Goal: Check status: Check status

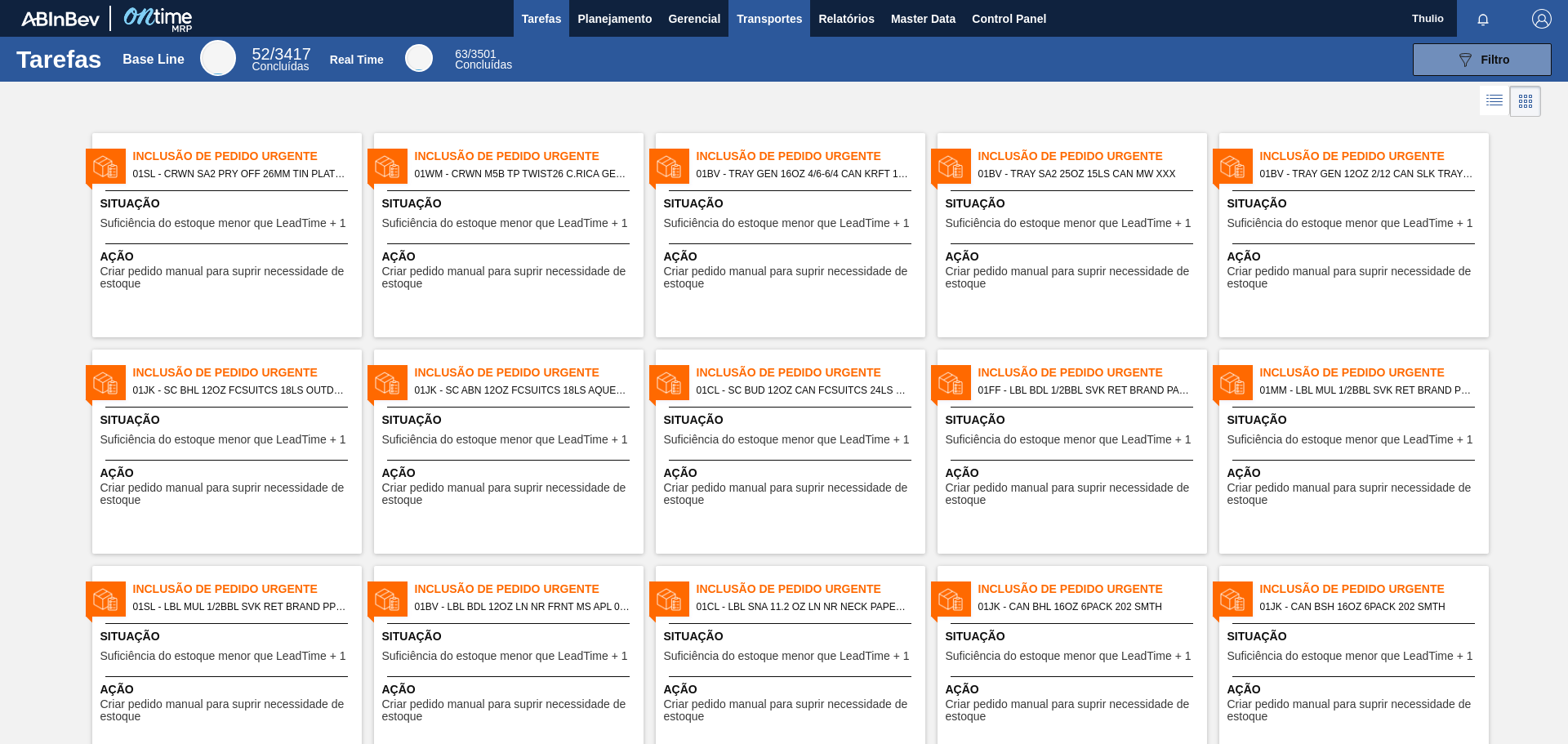
click at [746, 23] on span "Transportes" at bounding box center [769, 18] width 66 height 20
click at [756, 57] on li "Composição de Carga" at bounding box center [768, 55] width 134 height 26
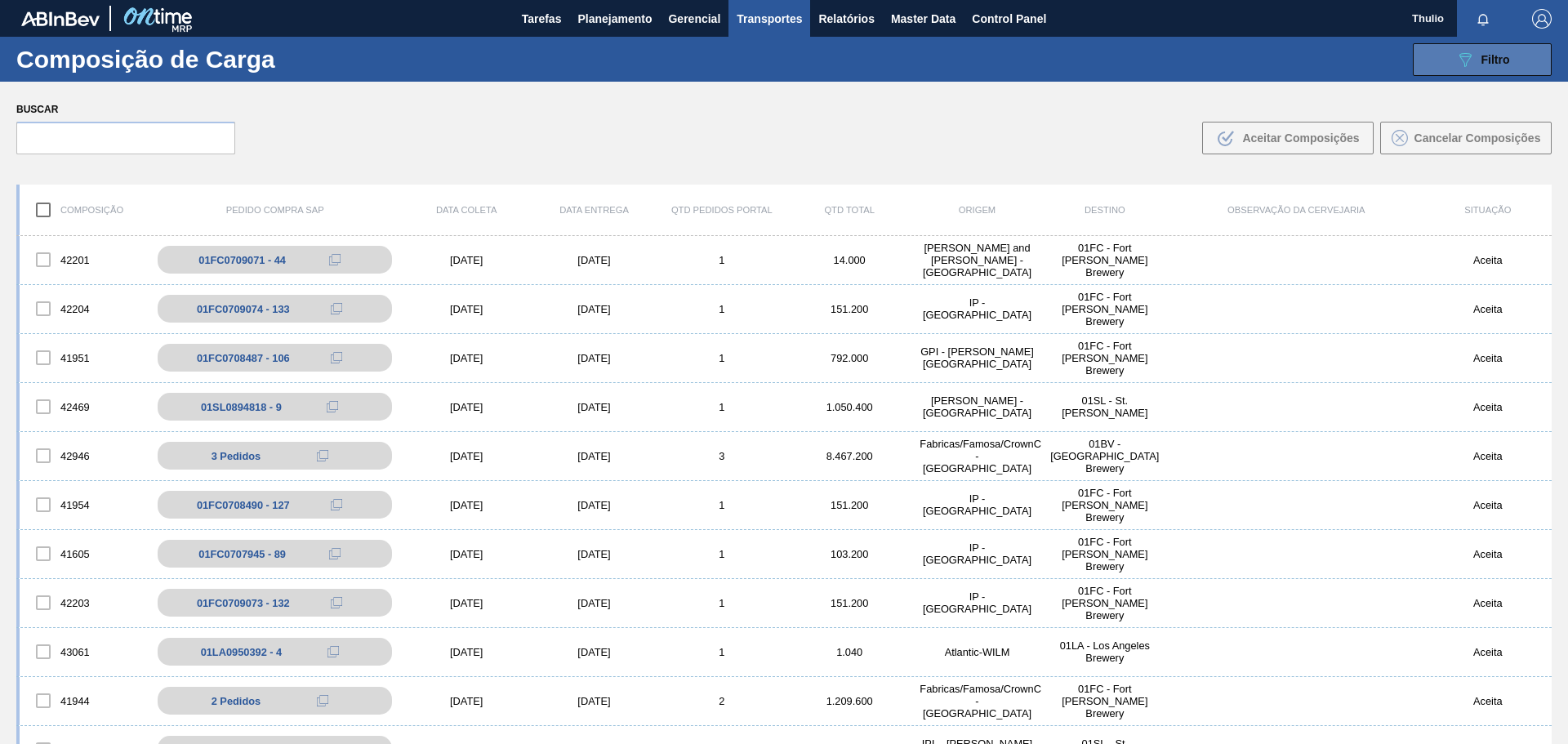
click at [1506, 57] on span "Filtro" at bounding box center [1495, 59] width 28 height 13
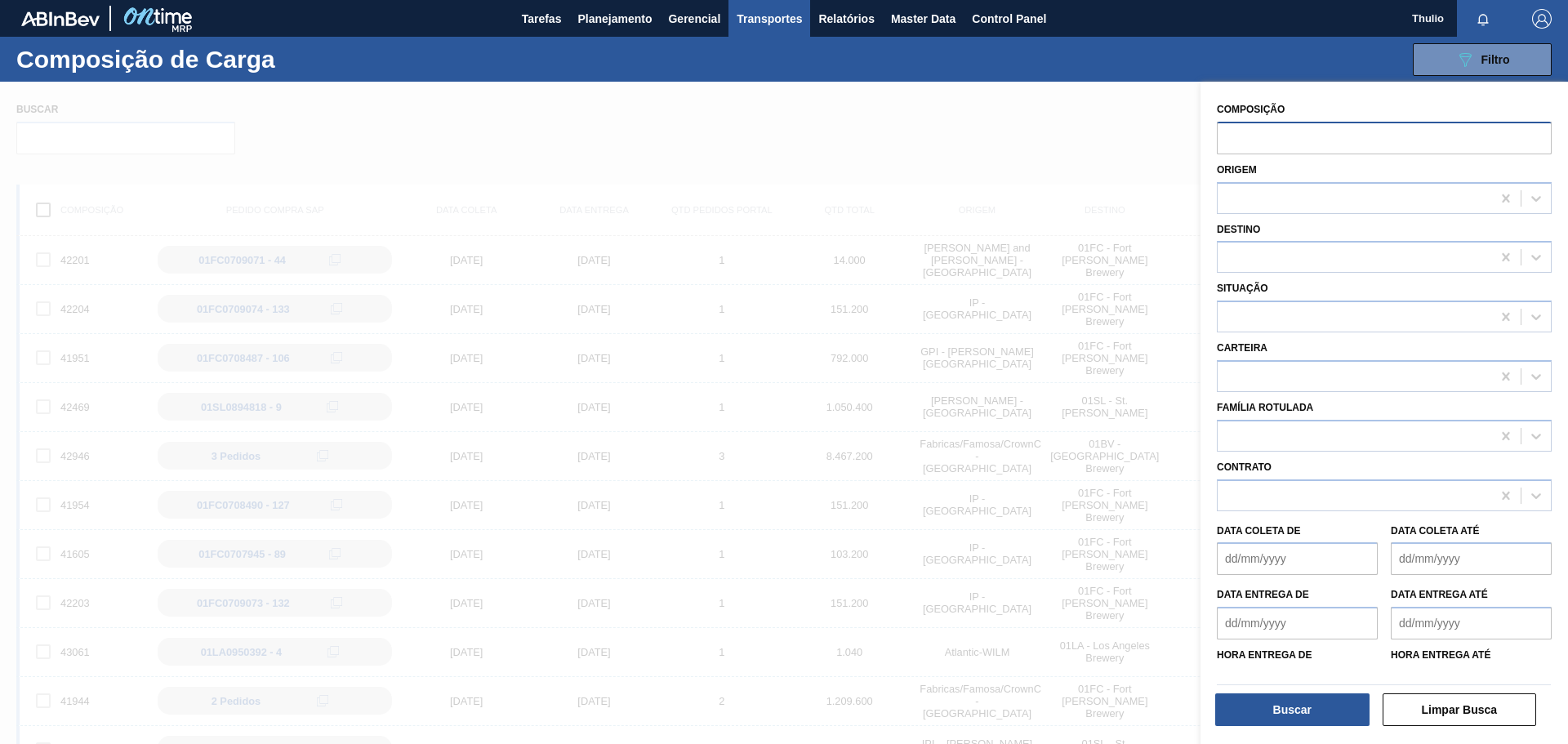
click at [1313, 134] on input "text" at bounding box center [1384, 137] width 335 height 31
type input "42881"
click at [1269, 711] on button "Buscar" at bounding box center [1293, 709] width 155 height 33
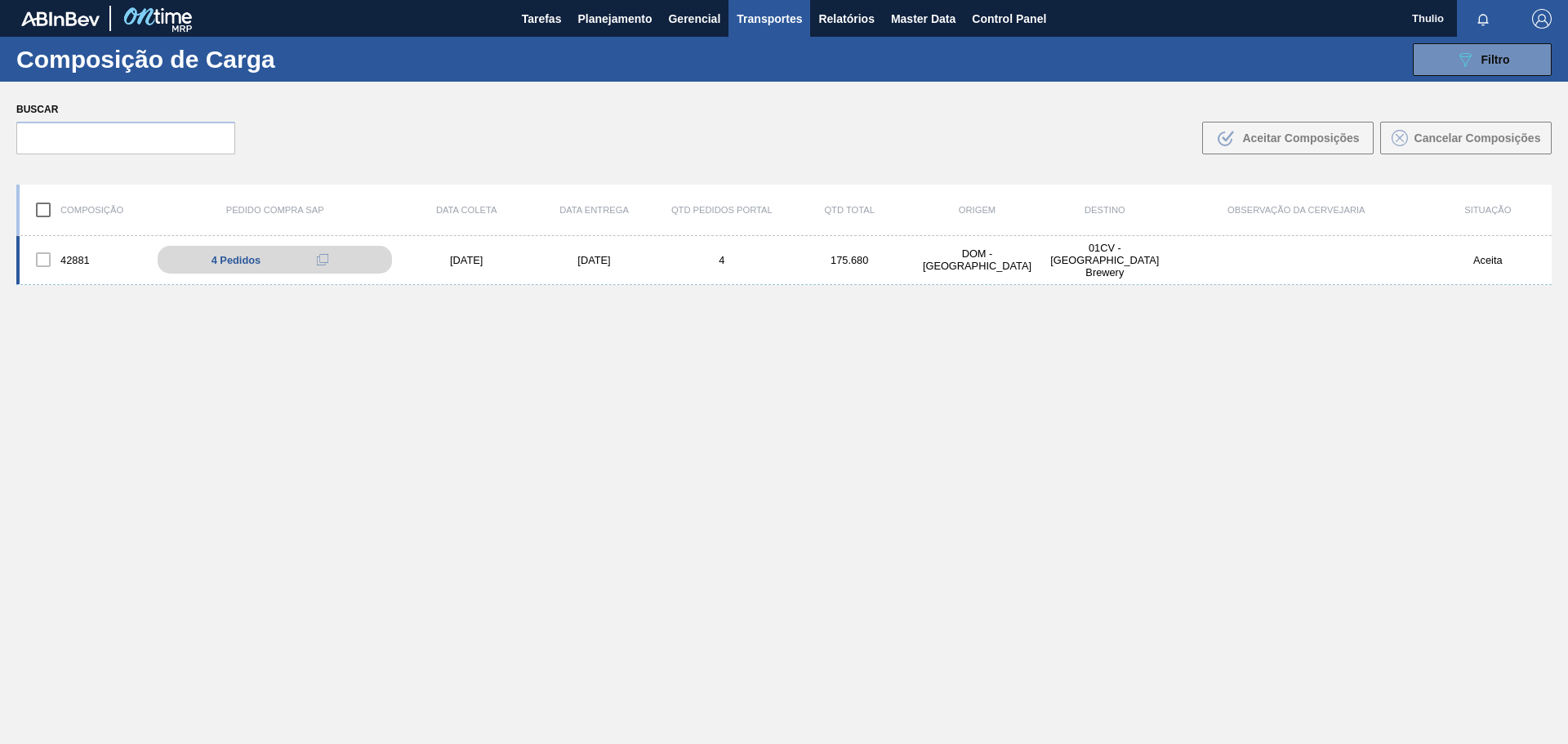
click at [905, 261] on div "175.680" at bounding box center [850, 260] width 128 height 12
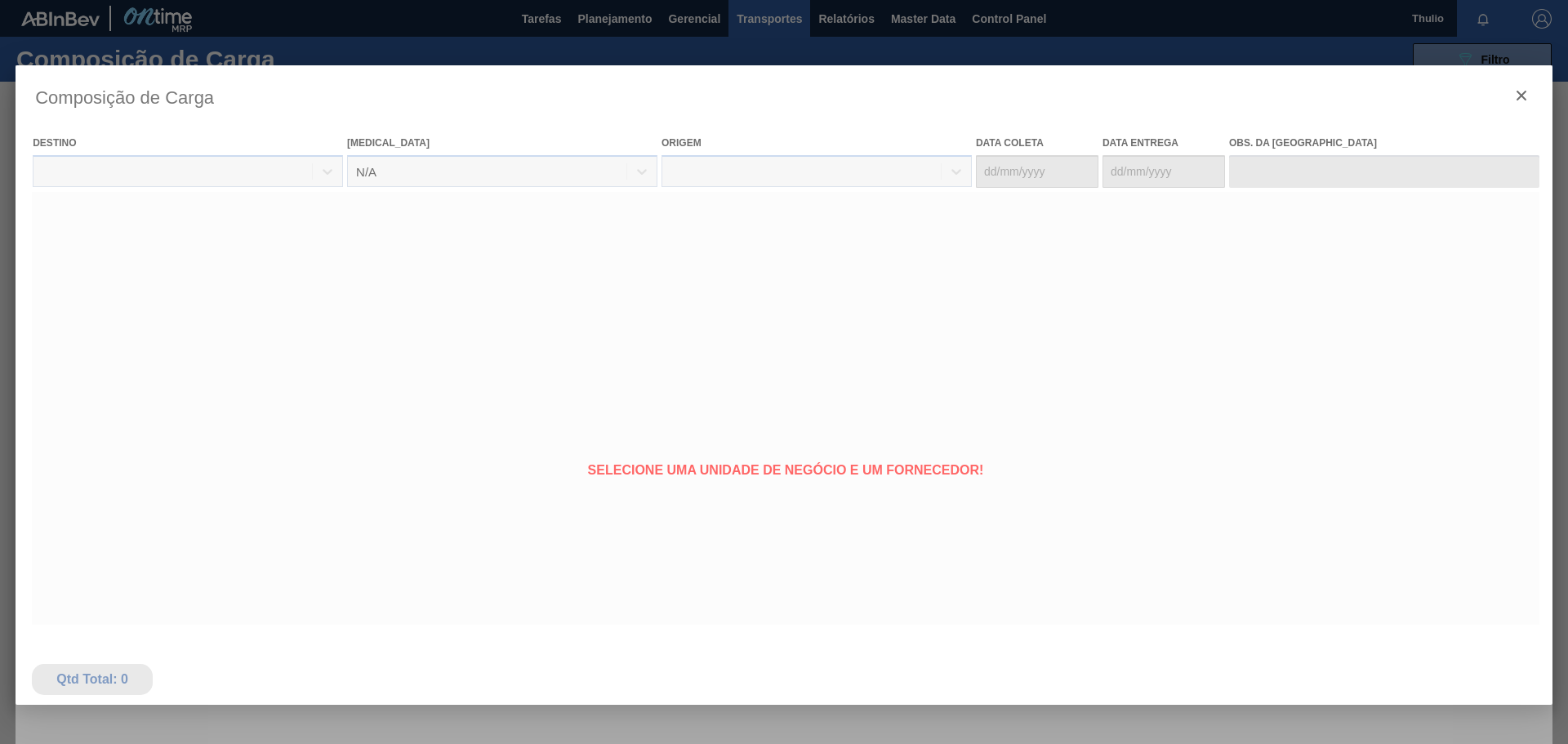
type coleta "[DATE]"
type entrega "[DATE]"
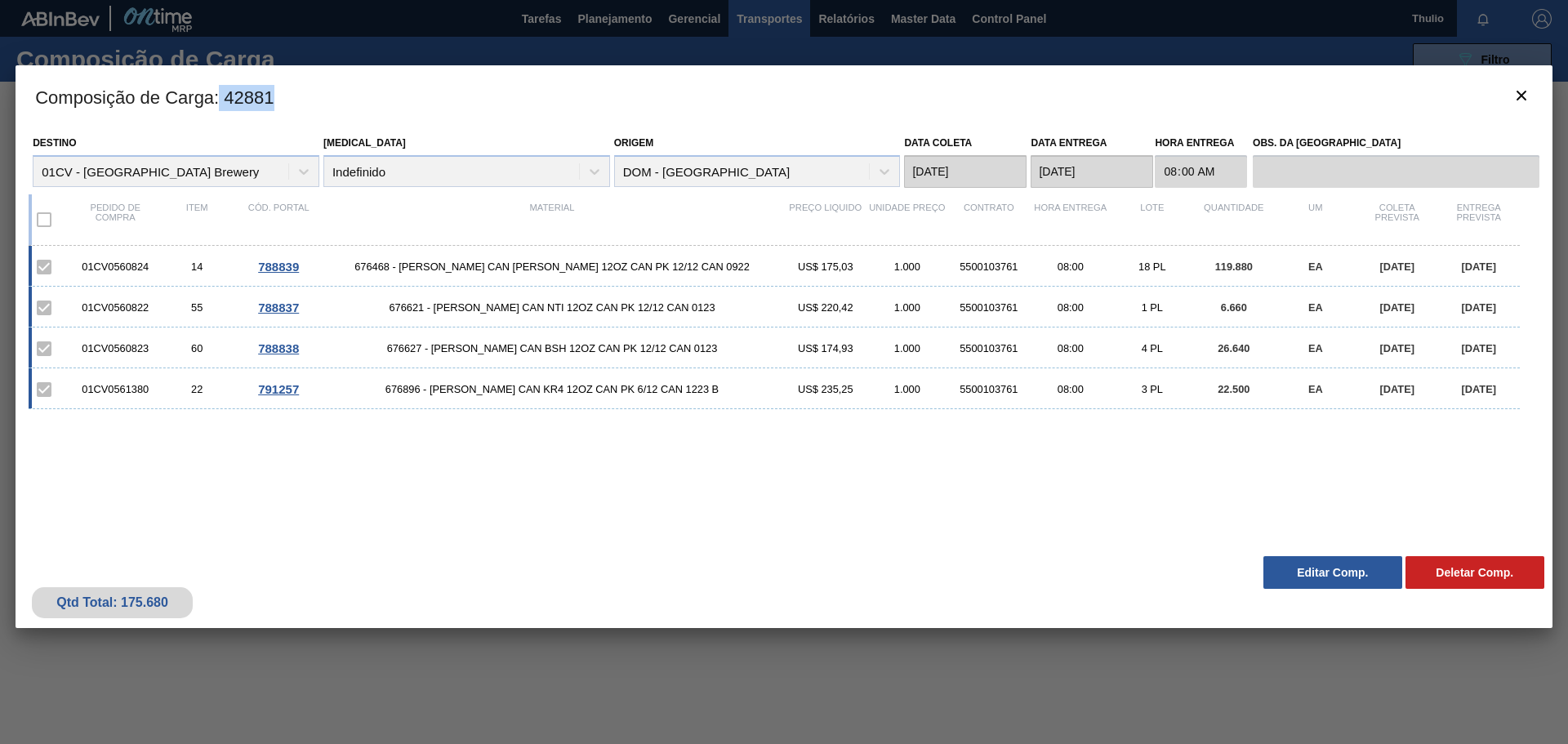
drag, startPoint x: 274, startPoint y: 101, endPoint x: 219, endPoint y: 98, distance: 55.1
click at [219, 98] on h3 "Composição de Carga : 42881" at bounding box center [784, 97] width 1537 height 62
copy h3 "42881"
